Goal: Download file/media

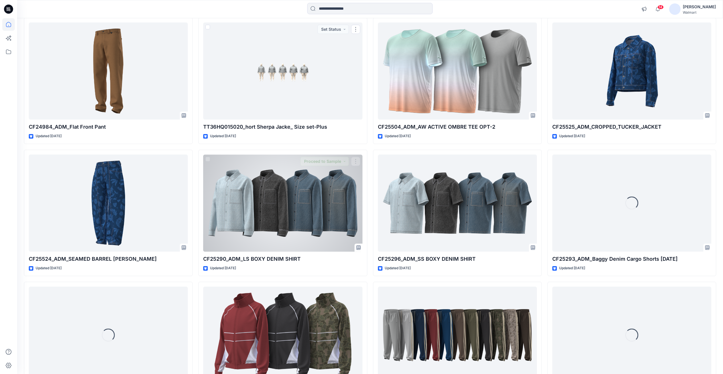
scroll to position [12020, 0]
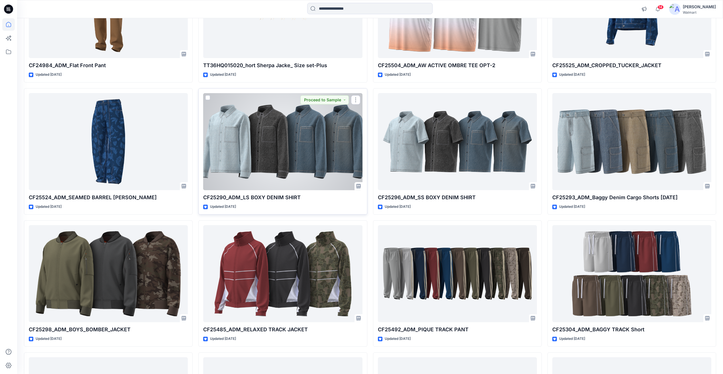
click at [270, 153] on div at bounding box center [282, 141] width 159 height 97
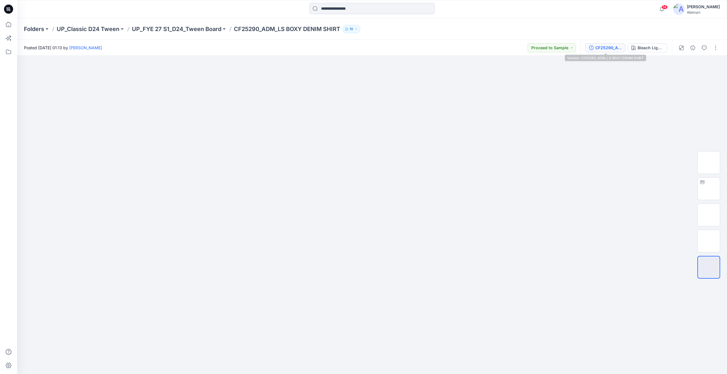
click at [610, 48] on div "CF25290_ADM_LS BOXY DENIM SHIRT" at bounding box center [608, 48] width 26 height 6
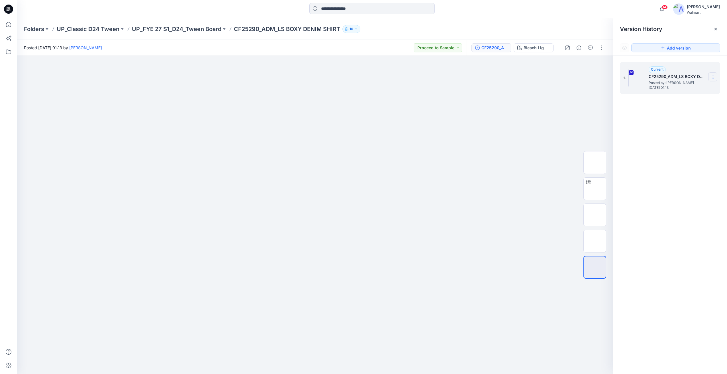
click at [715, 79] on icon at bounding box center [713, 77] width 5 height 5
click at [687, 91] on span "Download Source BW File" at bounding box center [684, 88] width 48 height 7
click at [211, 30] on p "UP_FYE 27 S1_D24_Tween Board" at bounding box center [176, 29] width 89 height 8
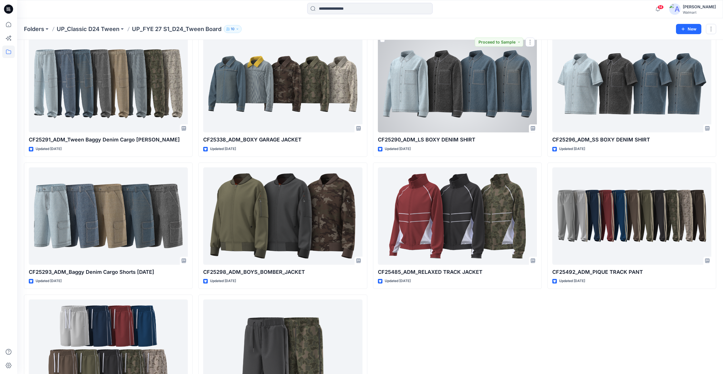
scroll to position [219, 0]
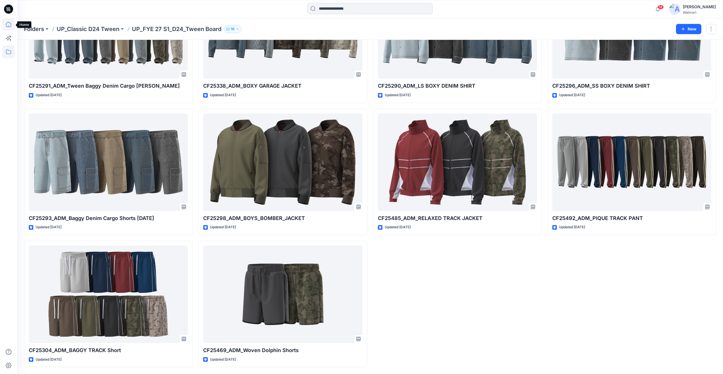
click at [5, 30] on icon at bounding box center [8, 24] width 13 height 13
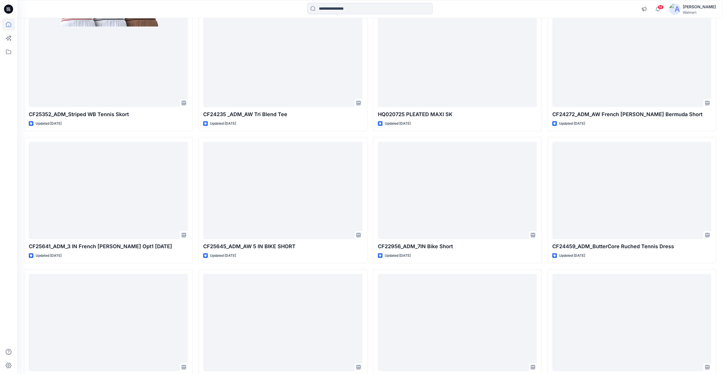
scroll to position [6780, 0]
